Goal: Task Accomplishment & Management: Use online tool/utility

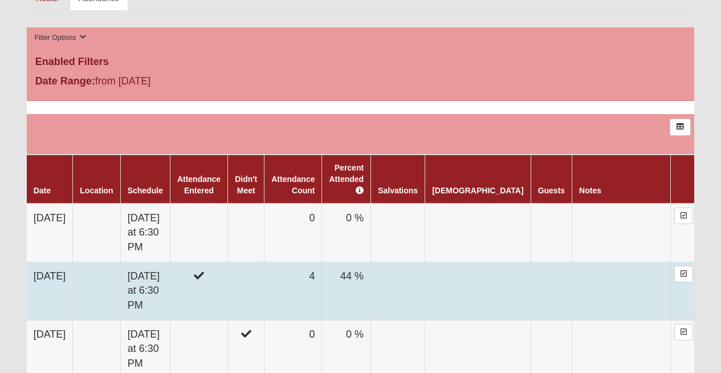
scroll to position [543, 0]
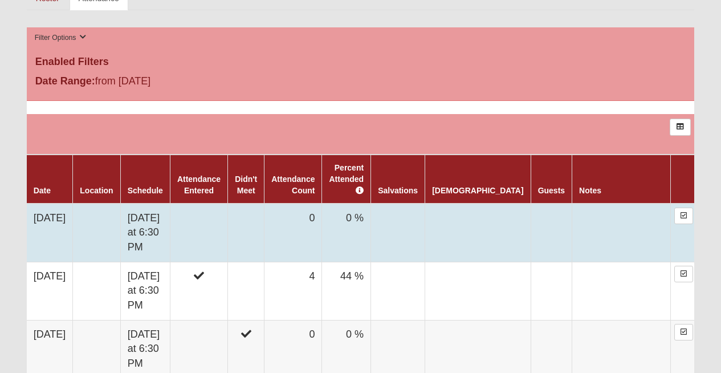
click at [264, 221] on td at bounding box center [246, 232] width 36 height 59
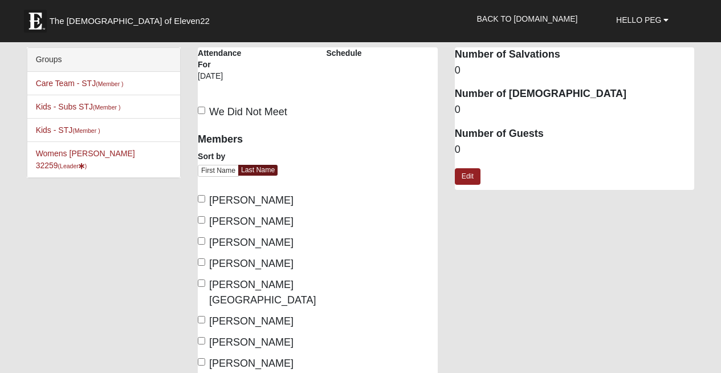
click at [206, 113] on label "We Did Not Meet" at bounding box center [242, 111] width 89 height 15
click at [205, 113] on input "We Did Not Meet" at bounding box center [201, 110] width 7 height 7
checkbox input "true"
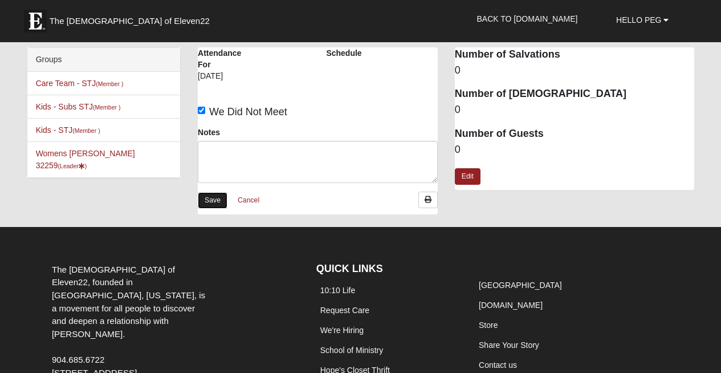
click at [214, 194] on link "Save" at bounding box center [213, 200] width 30 height 17
